Goal: Check status: Check status

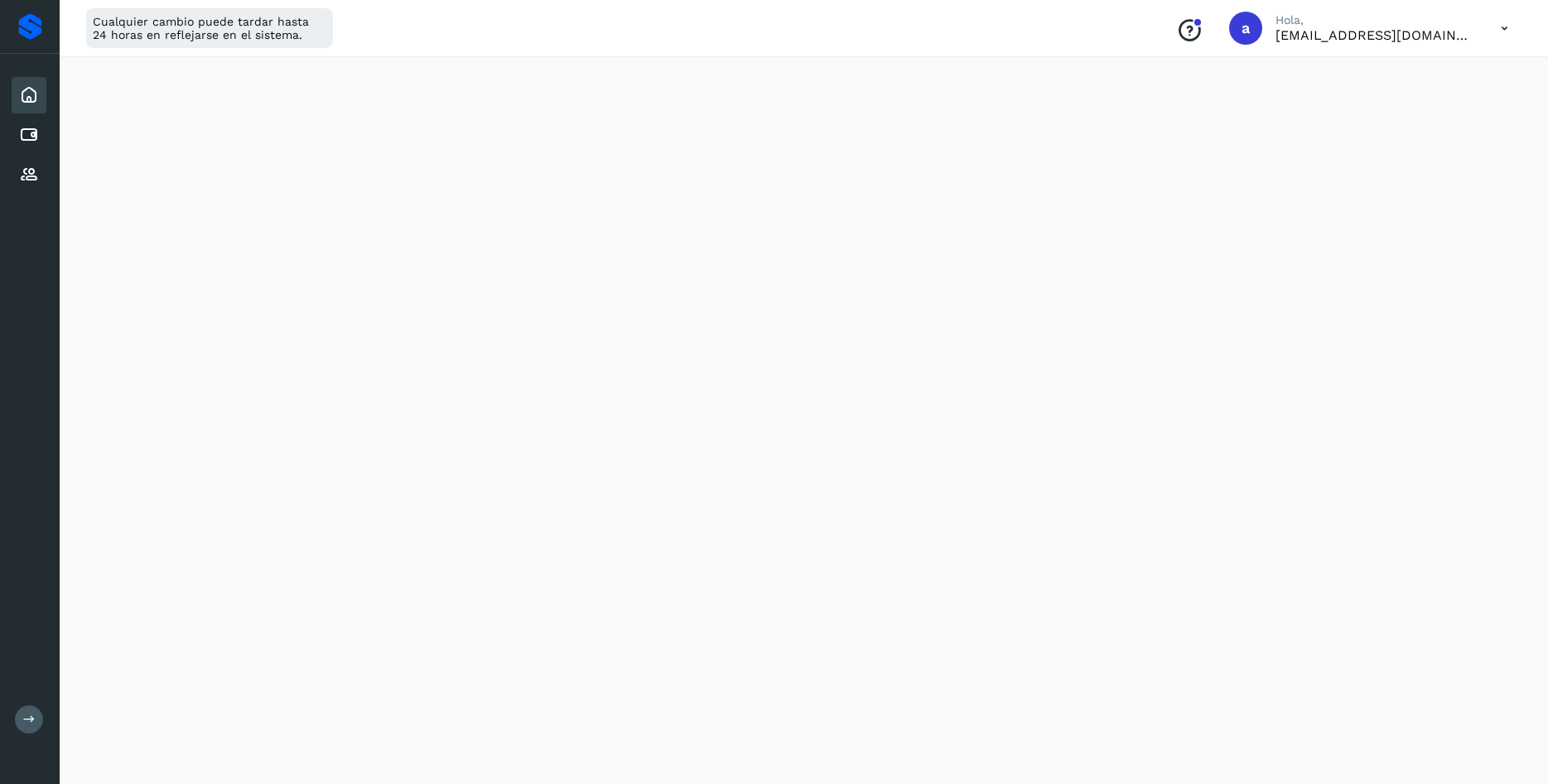
scroll to position [817, 0]
click at [1473, 661] on div "Initializing..." at bounding box center [804, 28] width 1449 height 1471
click at [1509, 558] on div "Initializing..." at bounding box center [804, 28] width 1449 height 1471
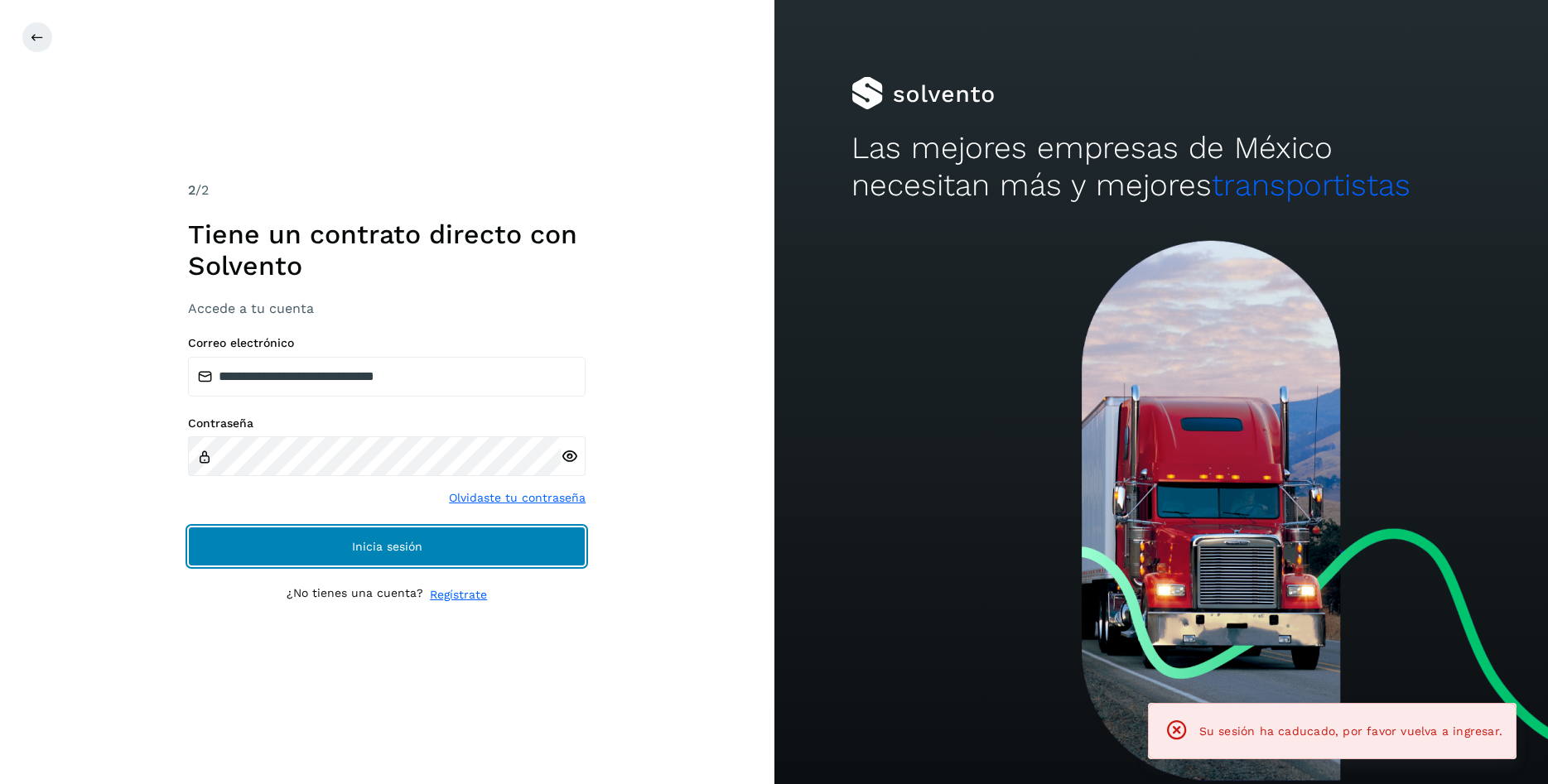
click at [390, 535] on button "Inicia sesión" at bounding box center [387, 547] width 398 height 40
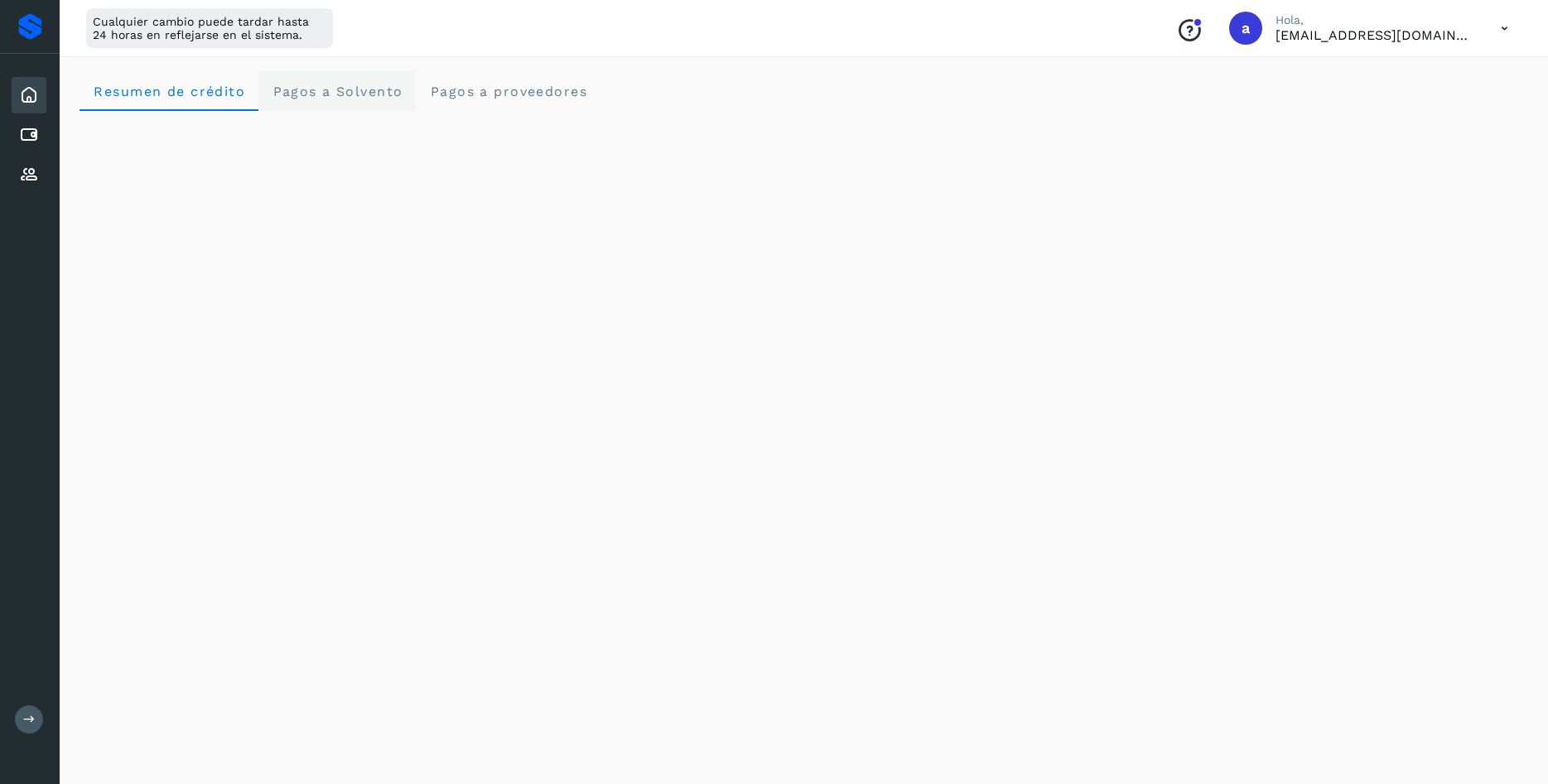
click at [318, 92] on span "Pagos a Solvento" at bounding box center [337, 91] width 131 height 16
click at [328, 98] on span "Pagos a Solvento" at bounding box center [337, 91] width 131 height 16
click at [574, 452] on div "Resumen de crédito Pagos a Solvento Pagos a proveedores" at bounding box center [804, 417] width 1488 height 732
click at [336, 86] on span "Pagos a Solvento" at bounding box center [337, 91] width 131 height 16
click at [328, 100] on Solvento "Pagos a Solvento" at bounding box center [337, 91] width 158 height 40
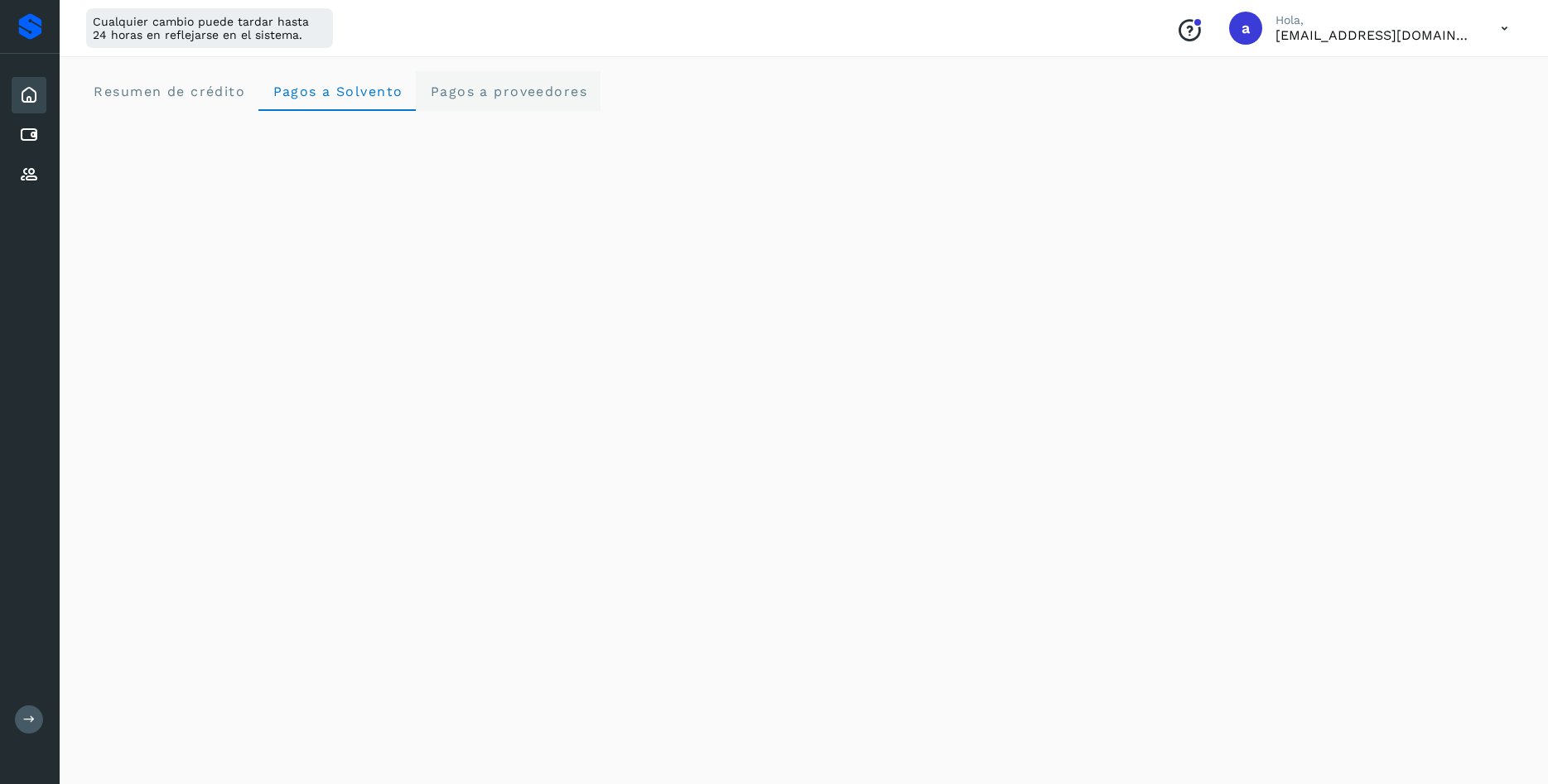
click at [529, 97] on span "Pagos a proveedores" at bounding box center [508, 91] width 158 height 16
